Goal: Information Seeking & Learning: Find specific fact

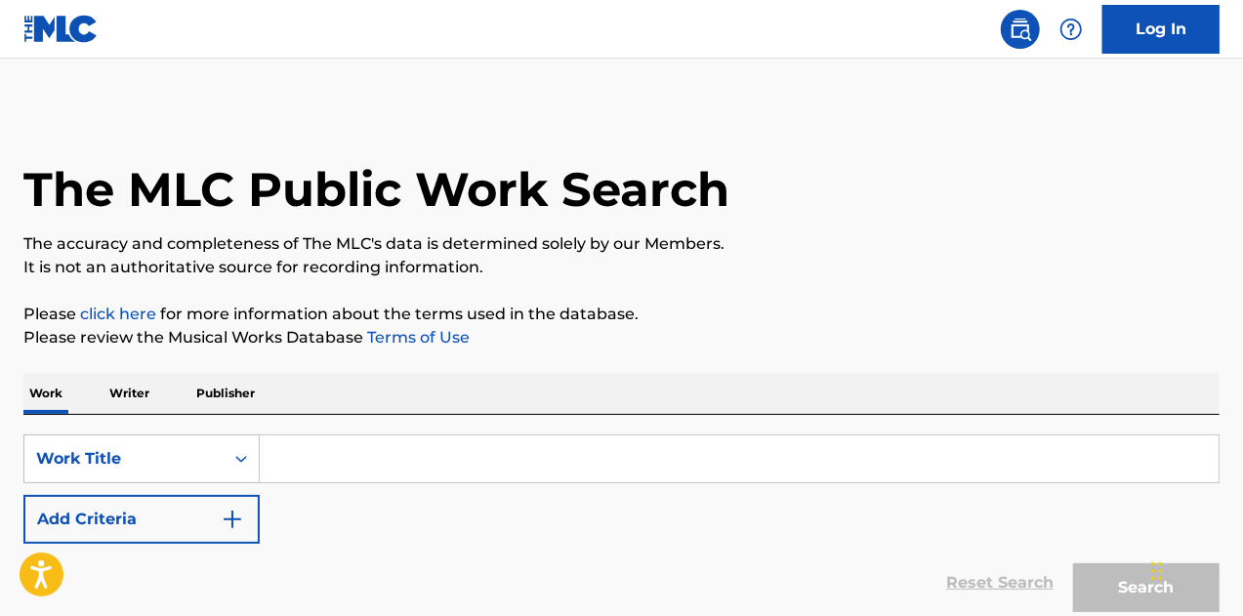
click at [428, 438] on input "Search Form" at bounding box center [739, 458] width 959 height 47
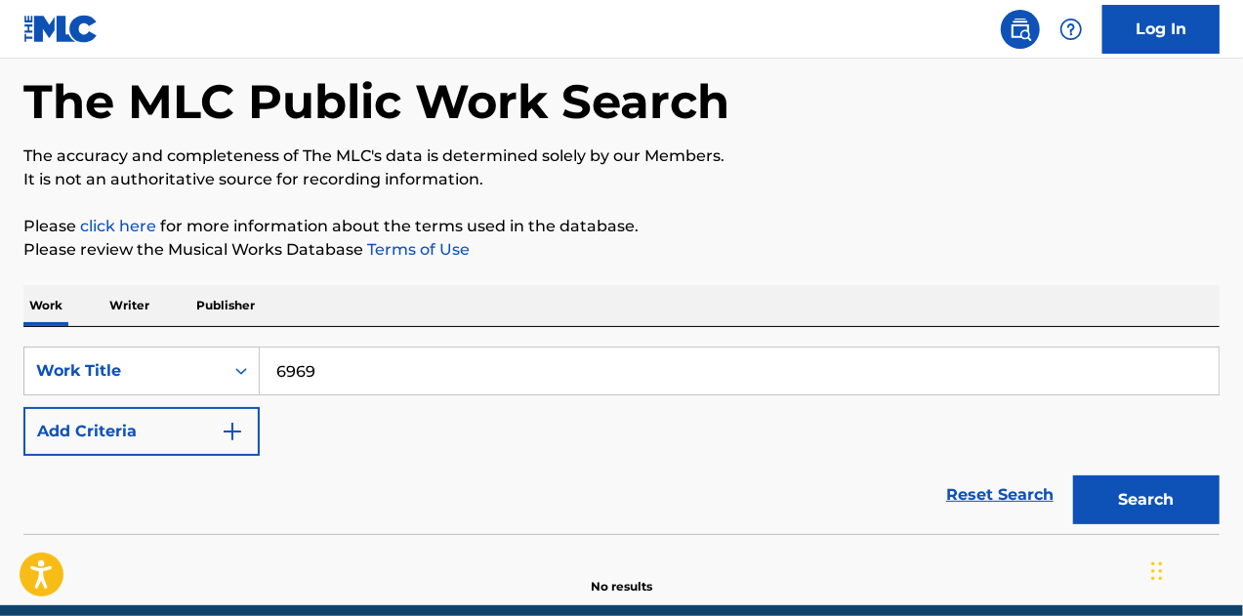
scroll to position [95, 0]
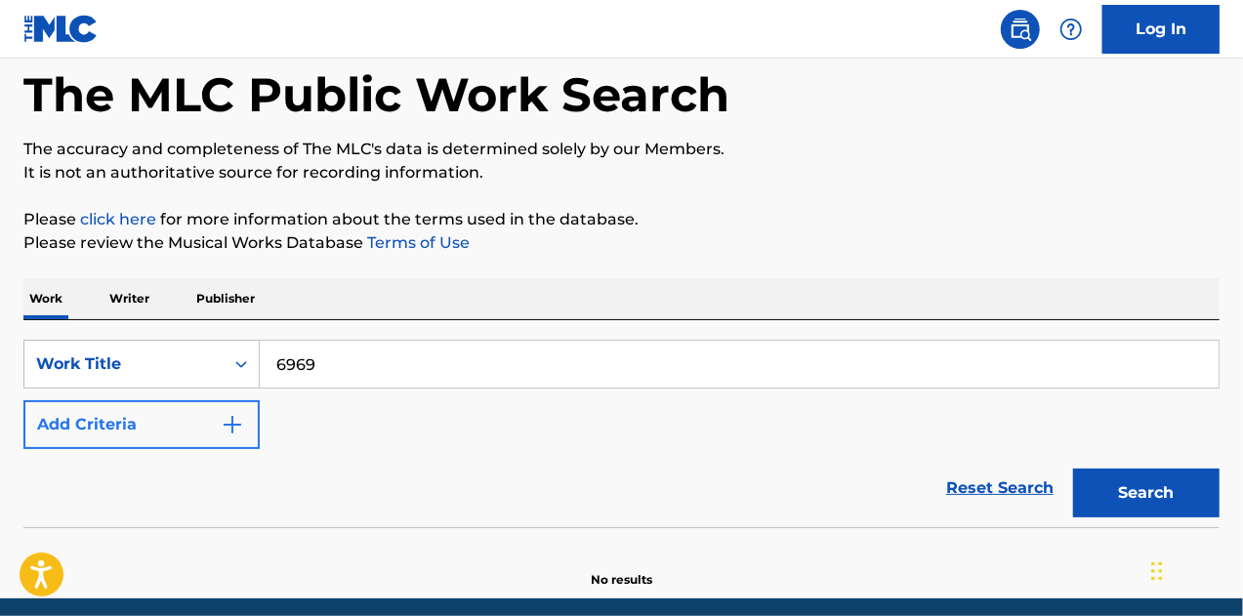
type input "6969"
click at [211, 436] on button "Add Criteria" at bounding box center [141, 424] width 236 height 49
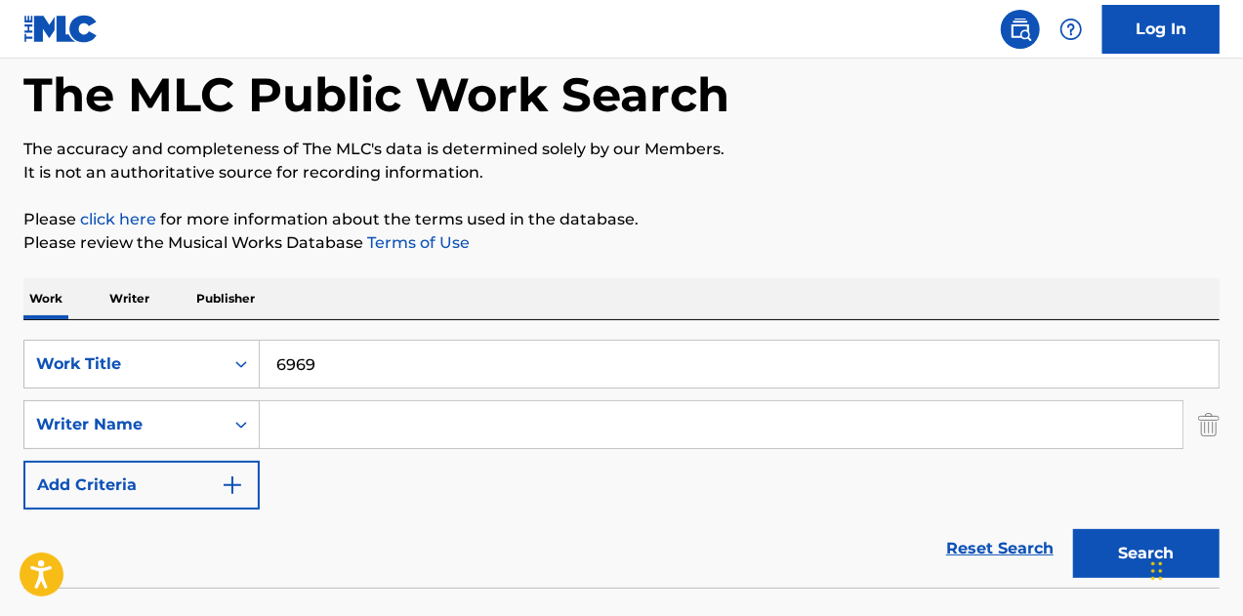
click at [327, 444] on input "Search Form" at bounding box center [721, 424] width 923 height 47
type input "avidan"
click at [1073, 529] on button "Search" at bounding box center [1146, 553] width 146 height 49
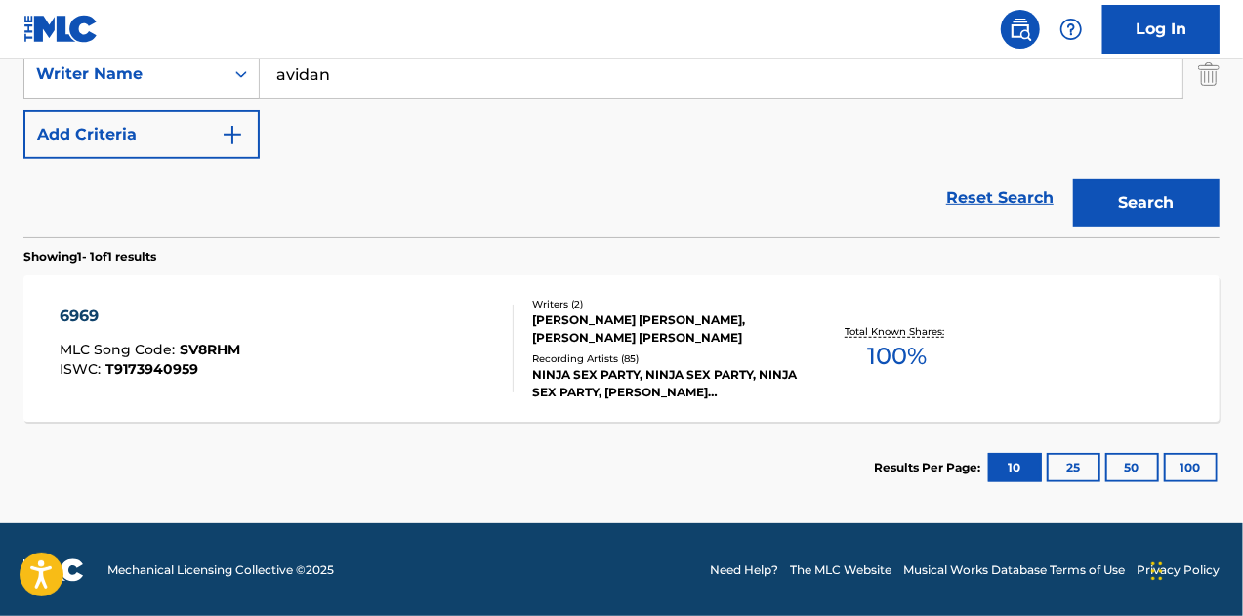
click at [342, 349] on div "6969 MLC Song Code : SV8RHM ISWC : T9173940959" at bounding box center [287, 349] width 455 height 88
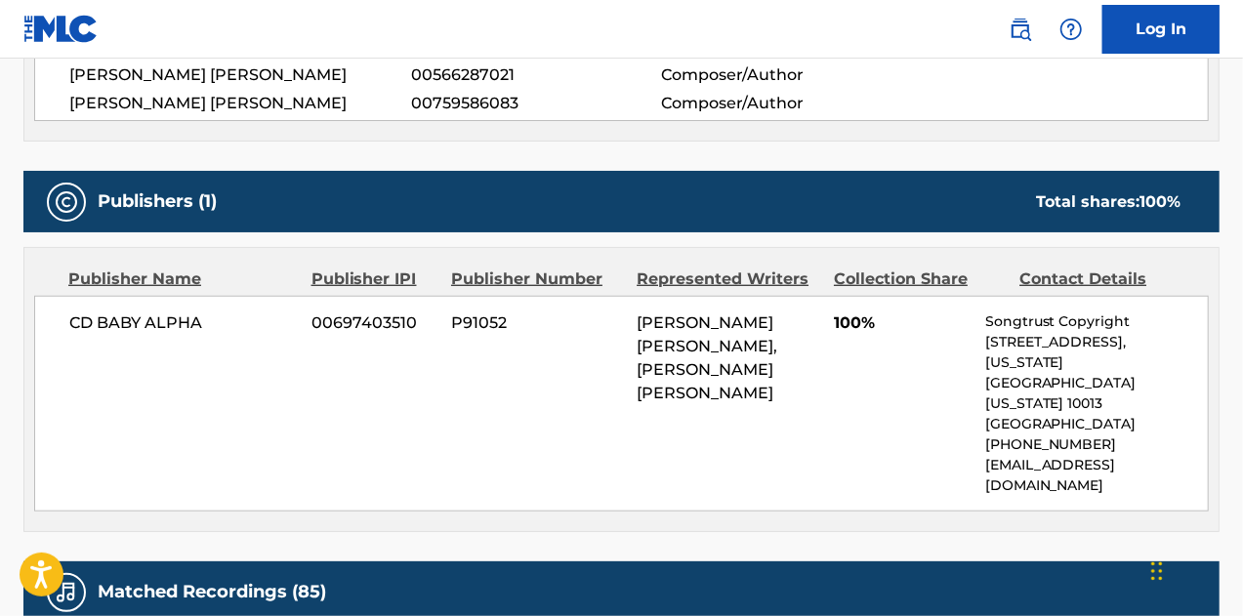
scroll to position [756, 0]
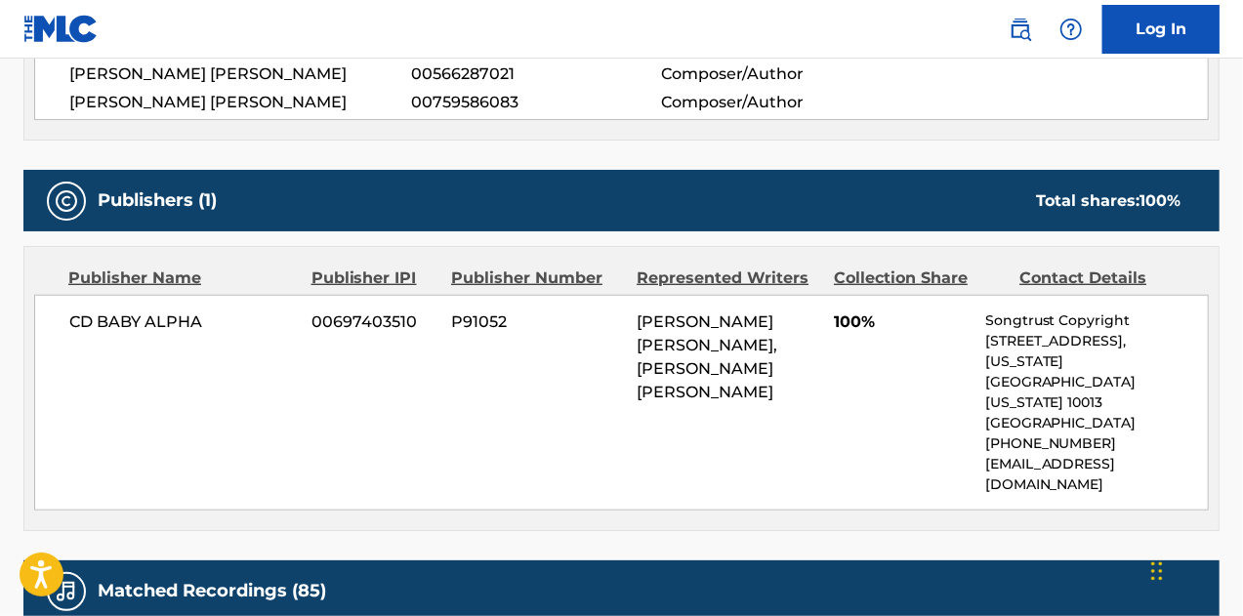
click at [342, 349] on div "CD BABY ALPHA 00697403510 P91052 [PERSON_NAME] [PERSON_NAME], [PERSON_NAME] [PE…" at bounding box center [621, 403] width 1174 height 216
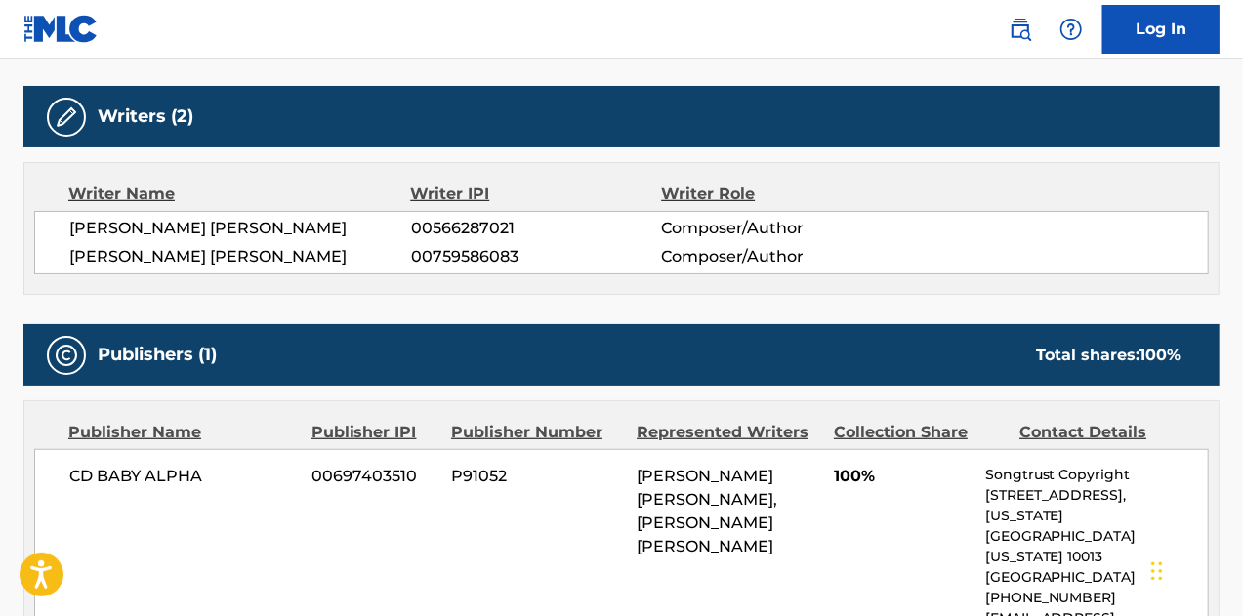
scroll to position [0, 0]
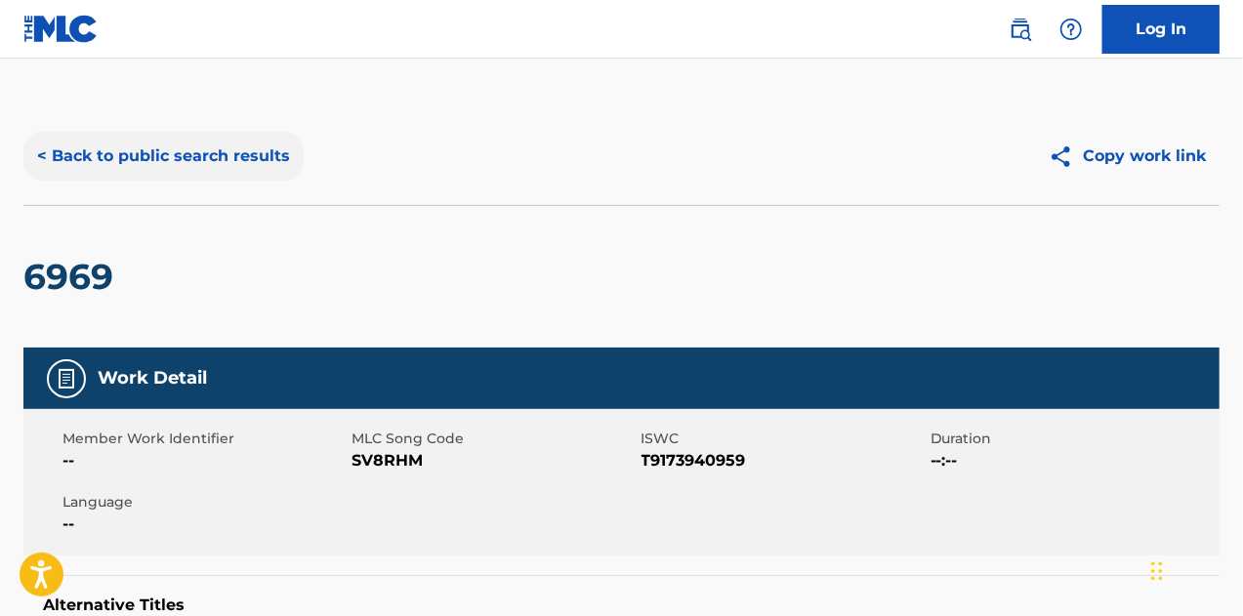
click at [111, 156] on button "< Back to public search results" at bounding box center [163, 156] width 280 height 49
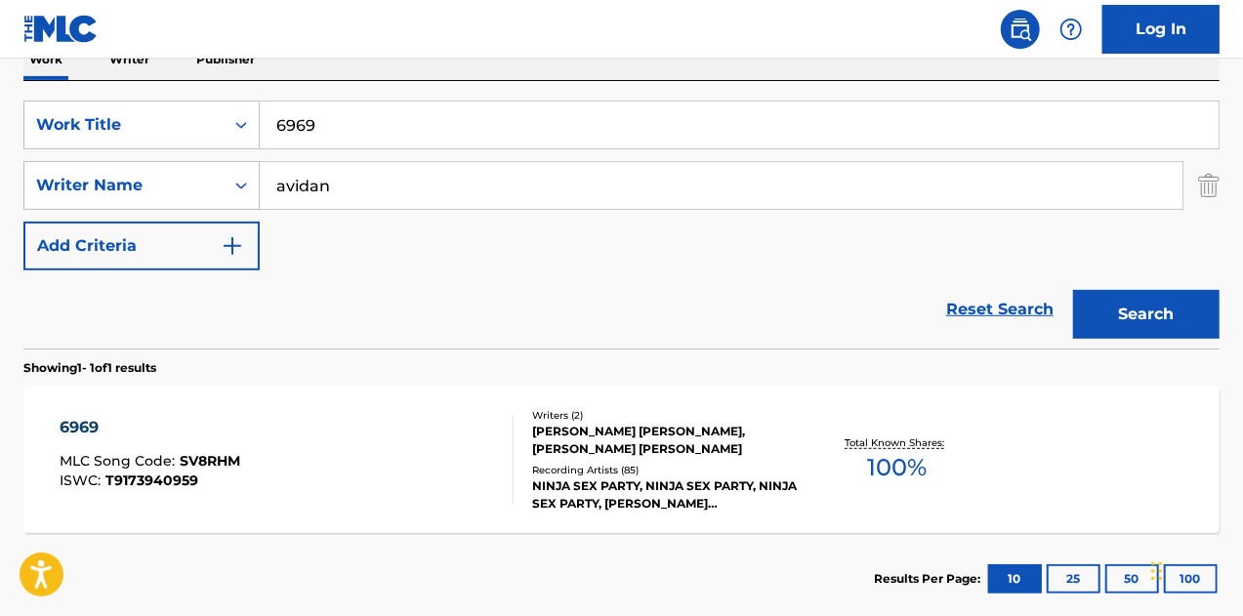
click at [408, 137] on input "6969" at bounding box center [739, 125] width 959 height 47
paste input "Accept My Shaft"
type input "Accept My Shaft"
click at [1073, 290] on button "Search" at bounding box center [1146, 314] width 146 height 49
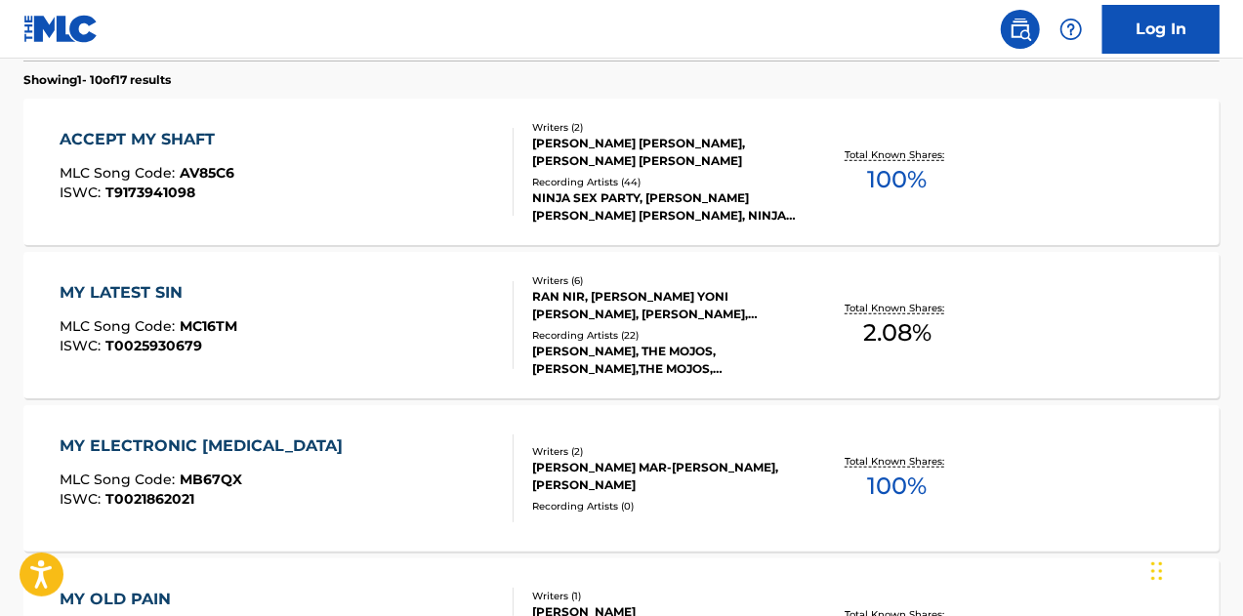
scroll to position [623, 0]
click at [293, 169] on div "ACCEPT MY SHAFT MLC Song Code : AV85C6 ISWC : T9173941098" at bounding box center [287, 171] width 455 height 88
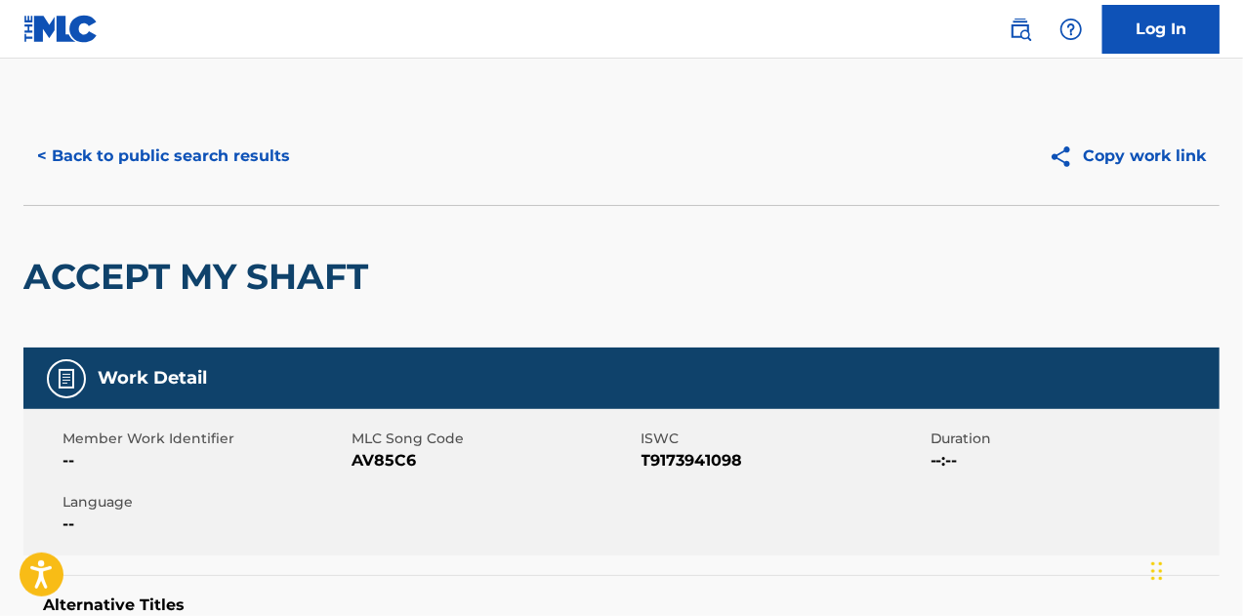
click at [260, 126] on div "< Back to public search results Copy work link" at bounding box center [621, 156] width 1196 height 98
click at [153, 162] on button "< Back to public search results" at bounding box center [163, 156] width 280 height 49
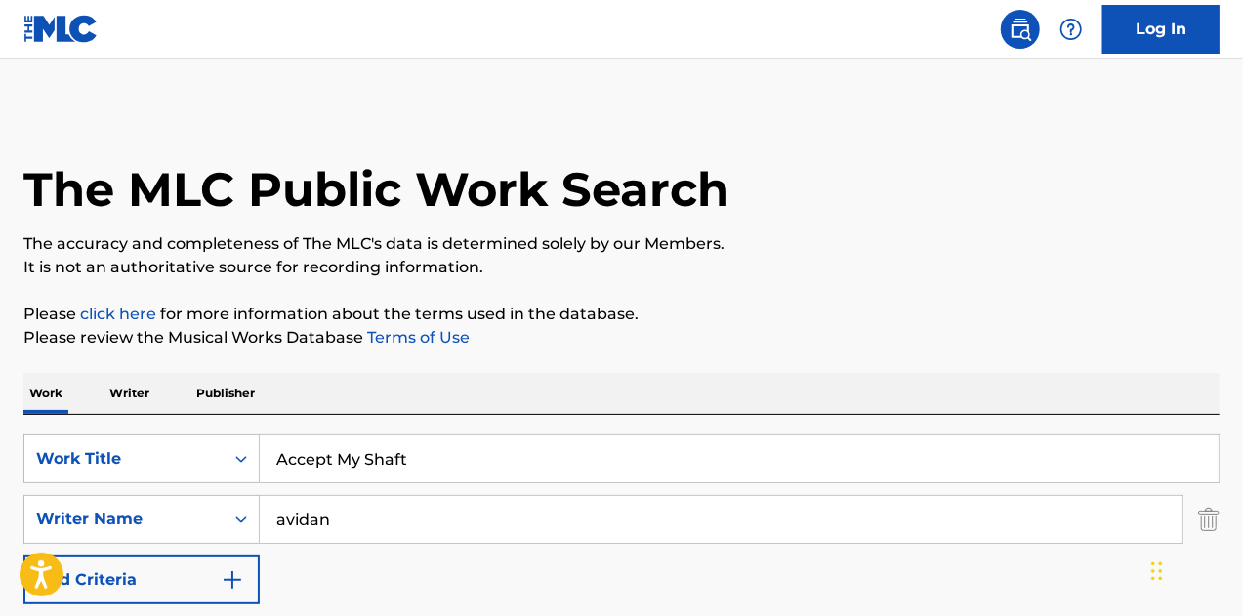
click at [431, 422] on div "SearchWithCriteria6604c2fe-6a29-4960-aed5-efc75020edc7 Work Title Accept My Sha…" at bounding box center [621, 548] width 1196 height 267
click at [427, 448] on input "Accept My Shaft" at bounding box center [739, 458] width 959 height 47
paste input "Search Form"
paste input "Attitude City"
type input "Attitude City"
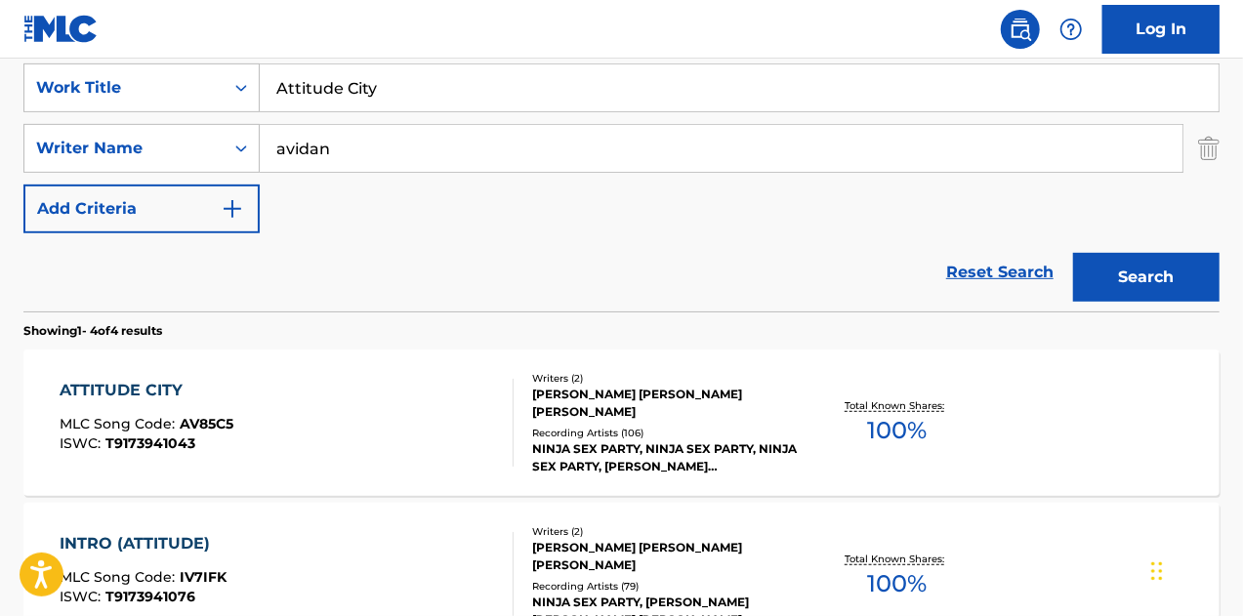
scroll to position [453, 0]
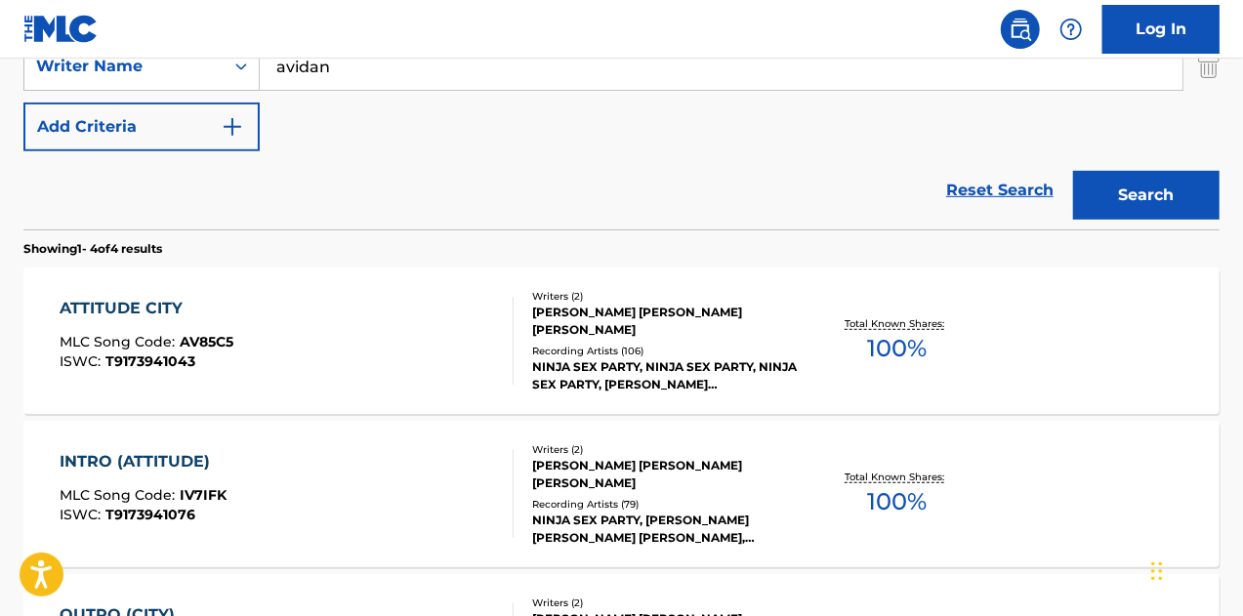
click at [355, 325] on div "ATTITUDE CITY MLC Song Code : AV85C5 ISWC : T9173941043" at bounding box center [287, 341] width 455 height 88
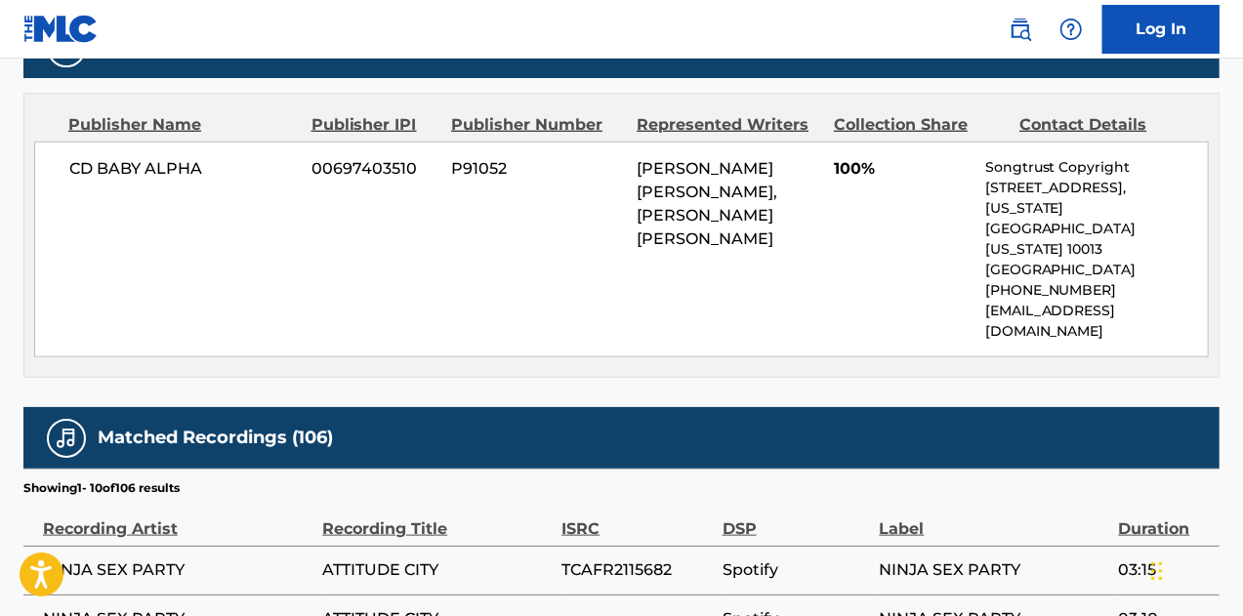
scroll to position [911, 0]
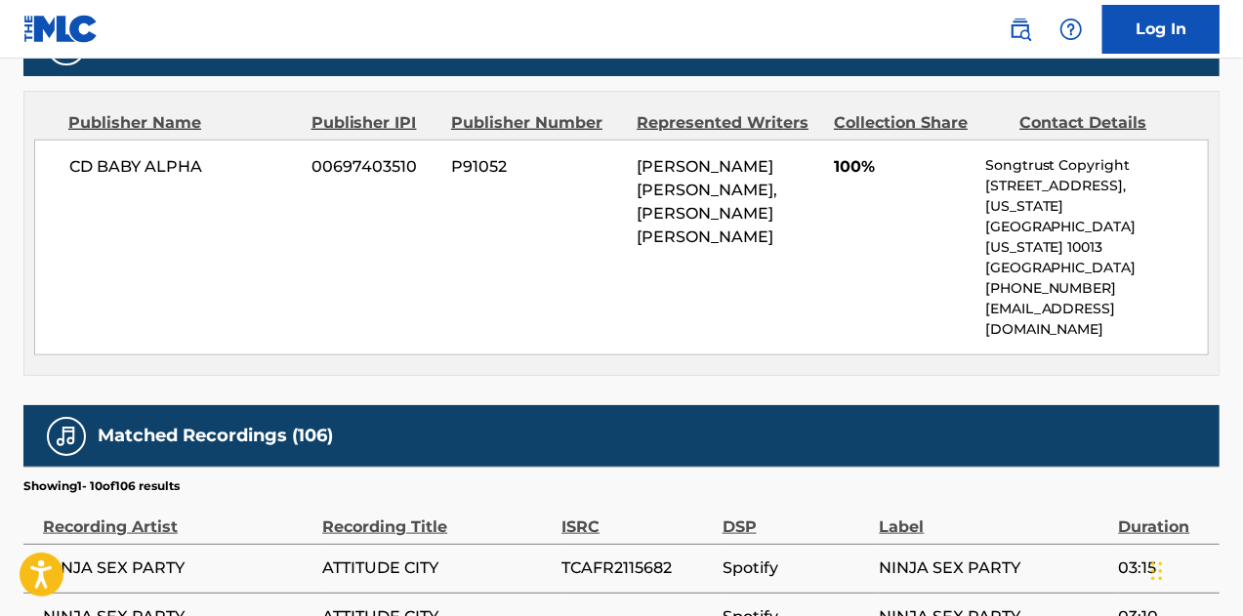
click at [474, 209] on div "CD BABY ALPHA 00697403510 P91052 [PERSON_NAME] [PERSON_NAME], [PERSON_NAME] [PE…" at bounding box center [621, 248] width 1174 height 216
